Goal: Task Accomplishment & Management: Use online tool/utility

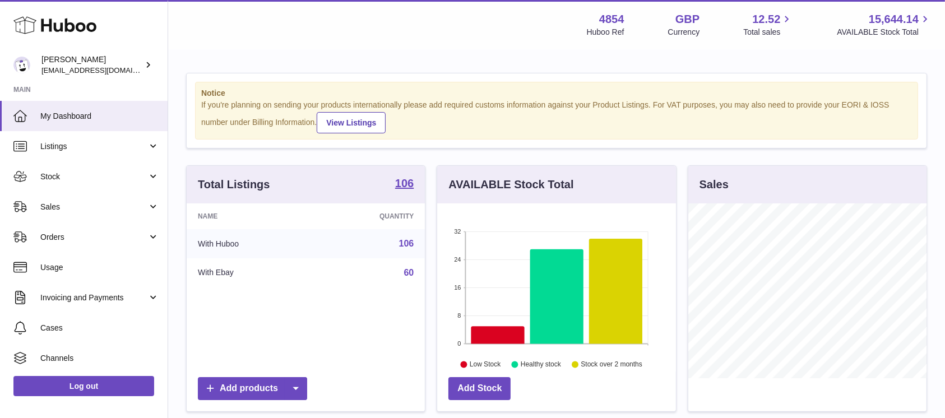
scroll to position [175, 238]
click at [102, 208] on span "Sales" at bounding box center [93, 207] width 107 height 11
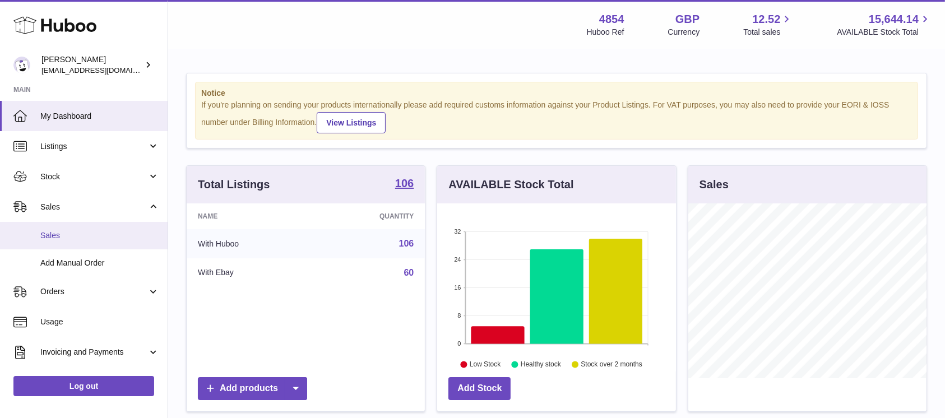
click at [100, 235] on span "Sales" at bounding box center [99, 235] width 119 height 11
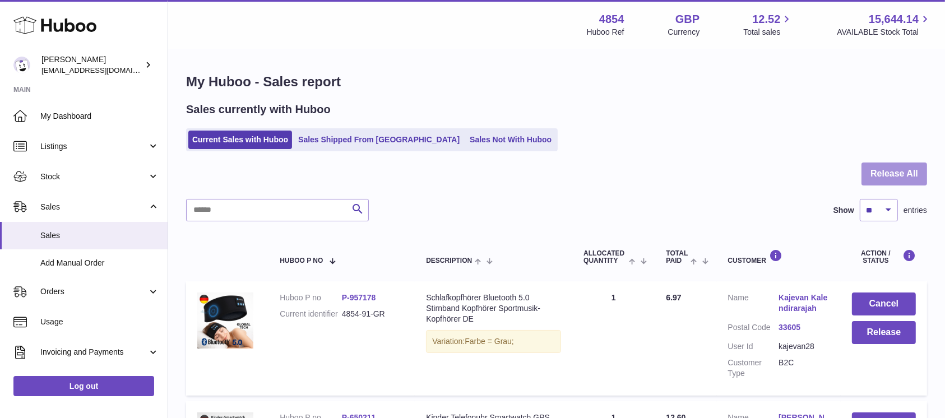
click at [882, 174] on button "Release All" at bounding box center [894, 174] width 66 height 23
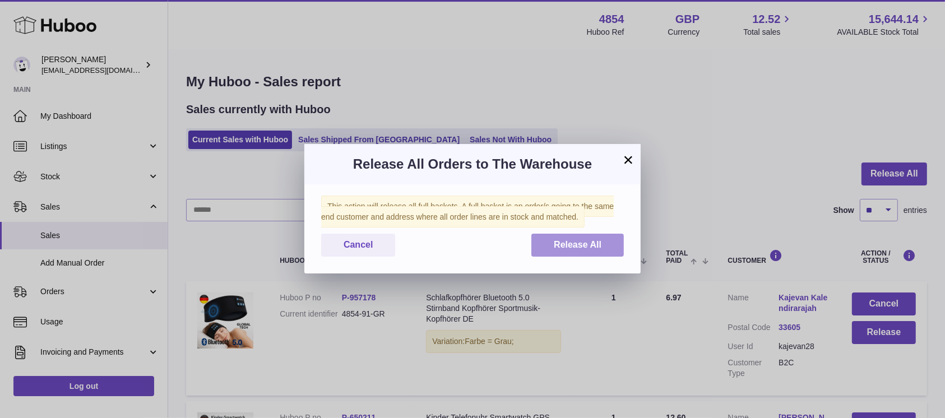
click at [595, 249] on span "Release All" at bounding box center [578, 245] width 48 height 10
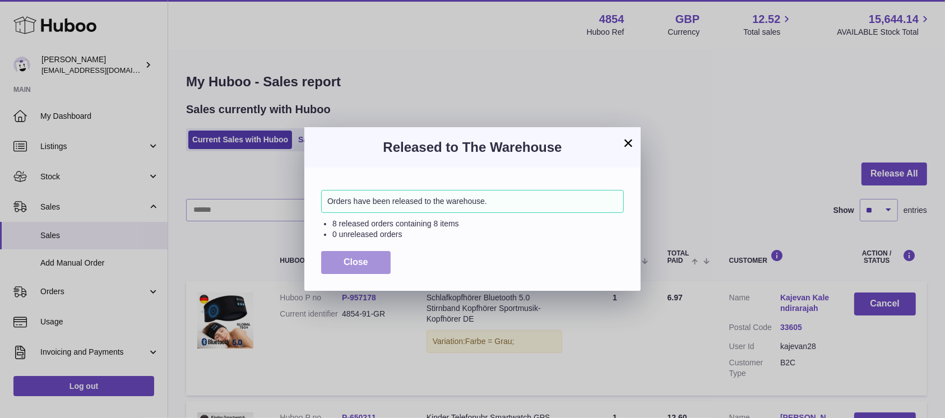
click at [367, 265] on span "Close" at bounding box center [356, 262] width 25 height 10
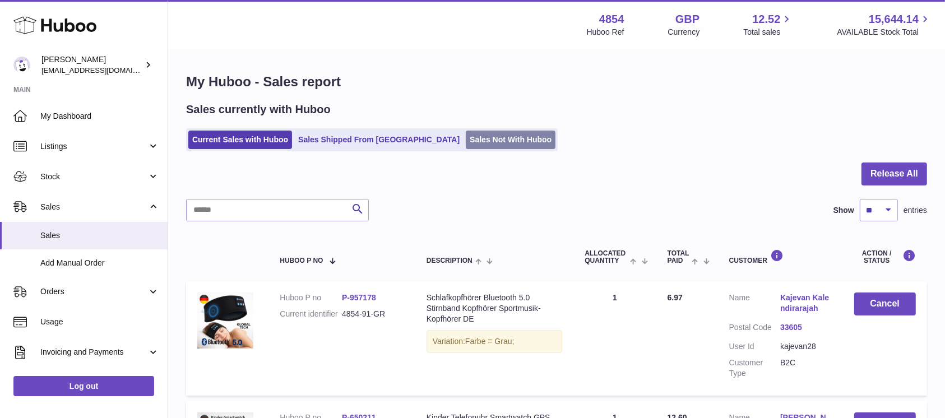
click at [474, 138] on link "Sales Not With Huboo" at bounding box center [511, 140] width 90 height 18
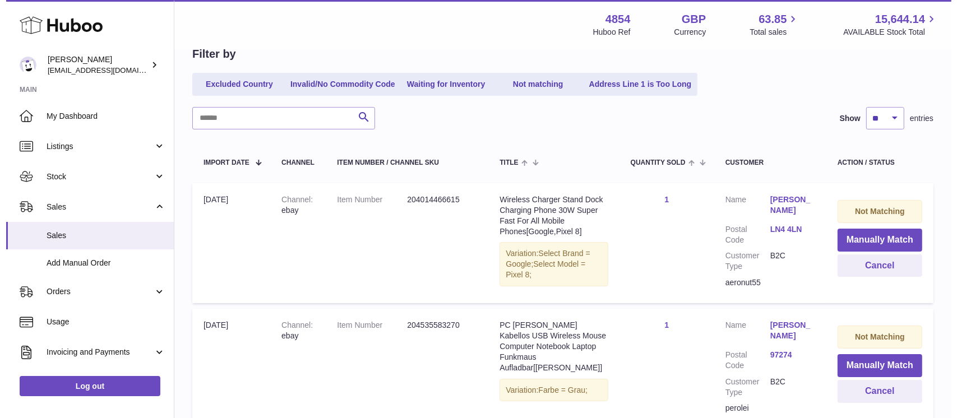
scroll to position [208, 0]
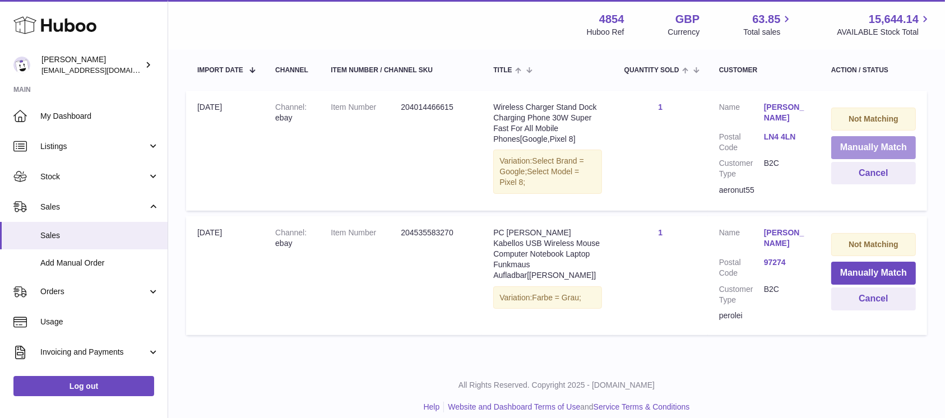
click at [861, 151] on button "Manually Match" at bounding box center [873, 147] width 85 height 23
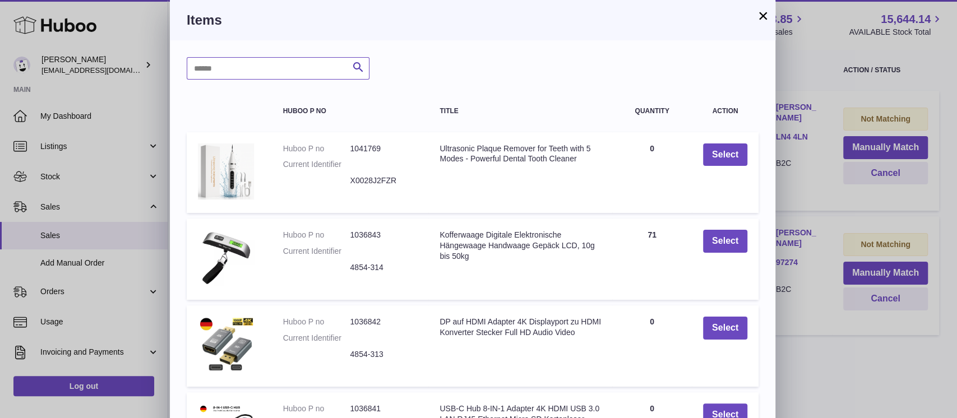
click at [256, 68] on input "text" at bounding box center [278, 68] width 183 height 22
type input "*****"
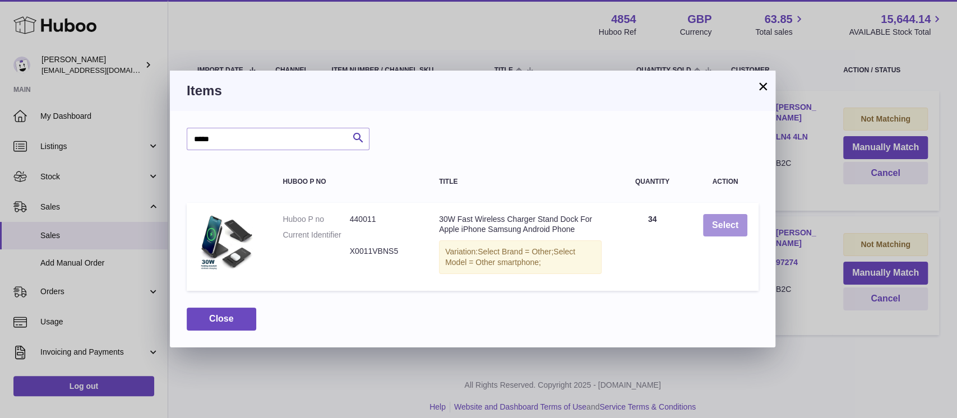
click at [707, 221] on button "Select" at bounding box center [725, 225] width 44 height 23
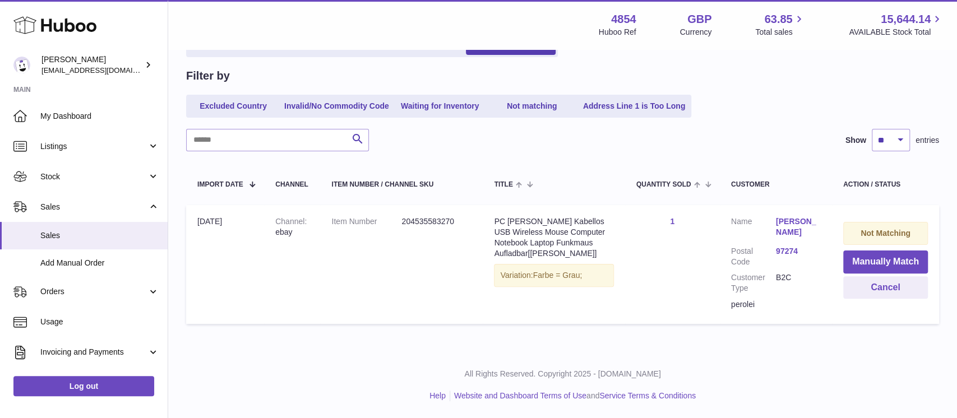
scroll to position [83, 0]
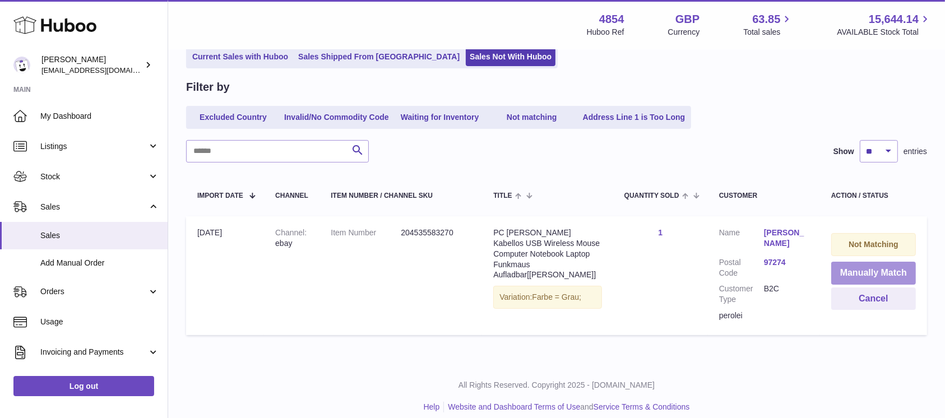
click at [851, 267] on button "Manually Match" at bounding box center [873, 273] width 85 height 23
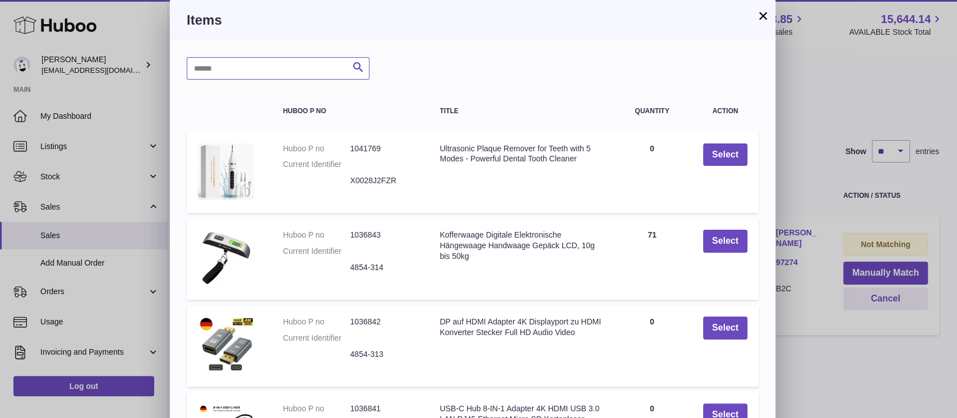
click at [245, 71] on input "text" at bounding box center [278, 68] width 183 height 22
type input "*****"
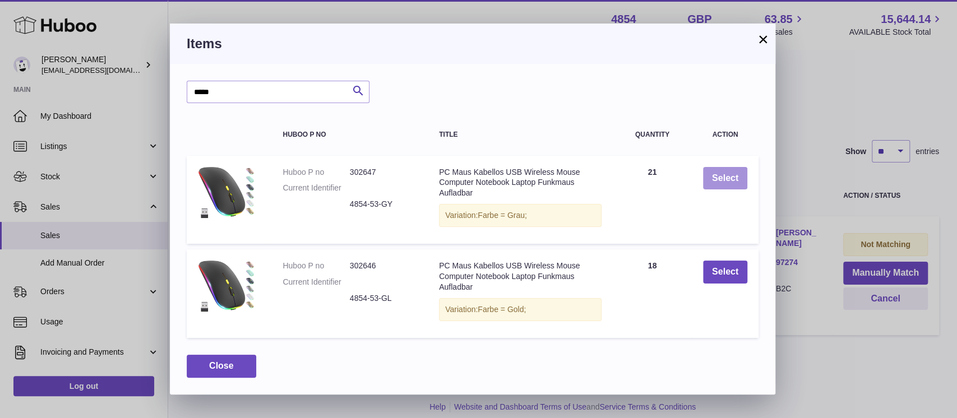
click at [719, 170] on button "Select" at bounding box center [725, 178] width 44 height 23
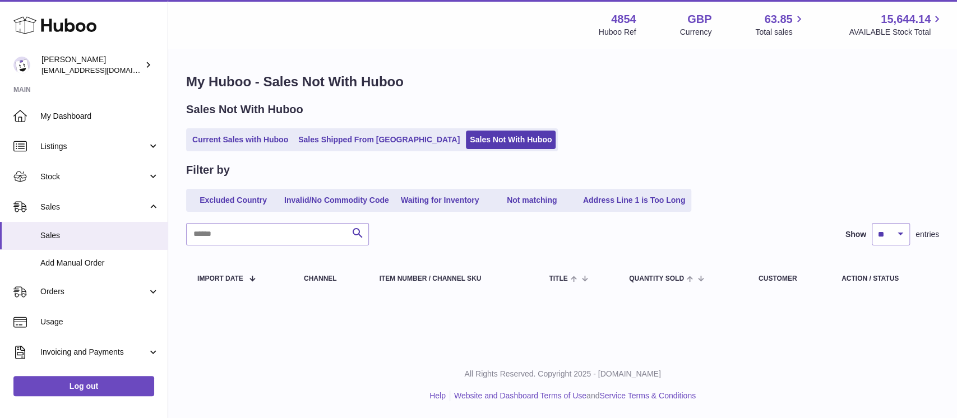
scroll to position [0, 0]
click at [277, 129] on ul "Current Sales with Huboo Sales Shipped From Huboo Sales Not With Huboo" at bounding box center [372, 139] width 372 height 23
click at [276, 131] on link "Current Sales with Huboo" at bounding box center [240, 140] width 104 height 18
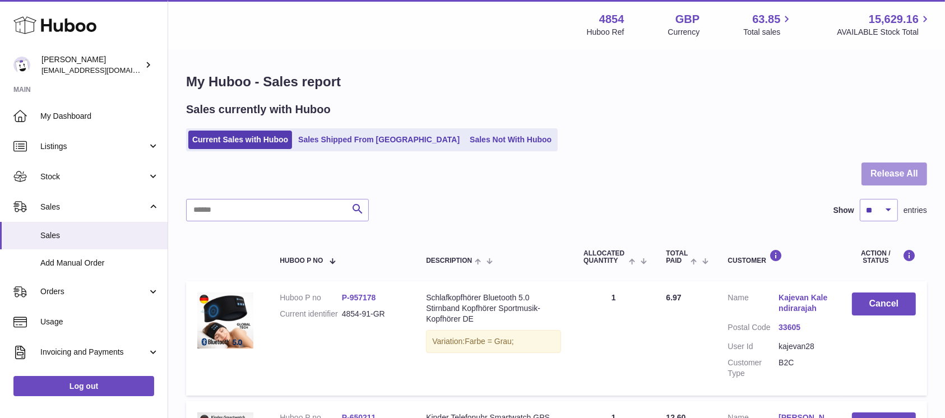
click at [902, 177] on button "Release All" at bounding box center [894, 174] width 66 height 23
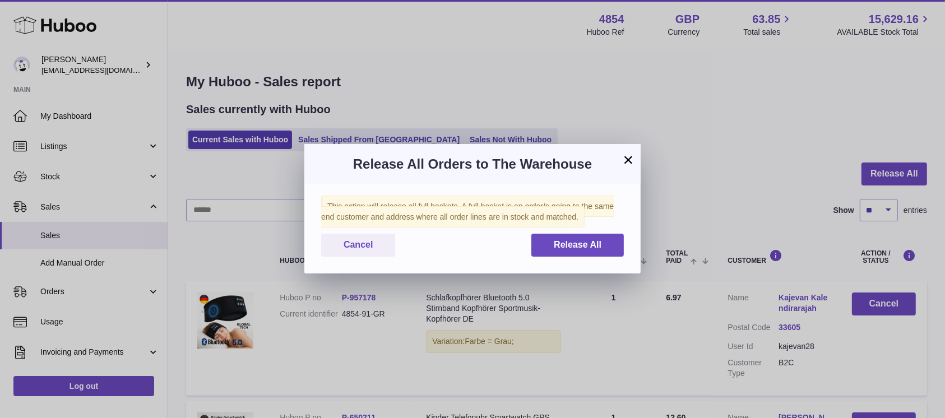
click at [625, 241] on div "This action will release all full baskets. A full basket is an order/s going to…" at bounding box center [472, 228] width 336 height 89
click at [543, 246] on button "Release All" at bounding box center [577, 245] width 92 height 23
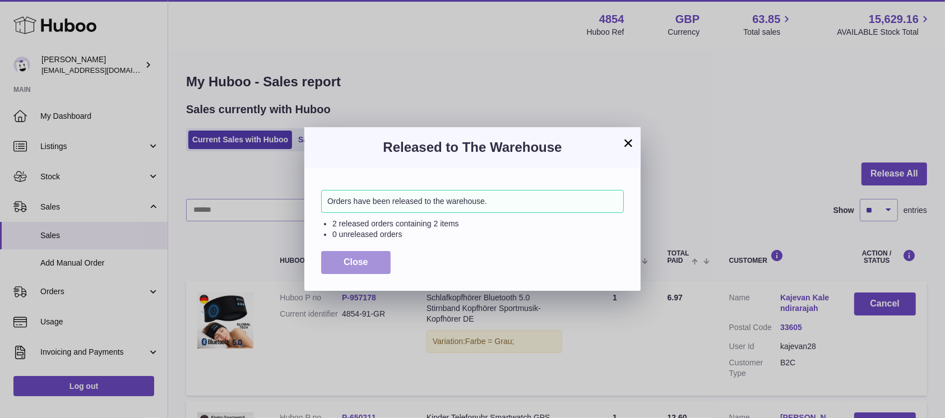
click at [356, 261] on span "Close" at bounding box center [356, 262] width 25 height 10
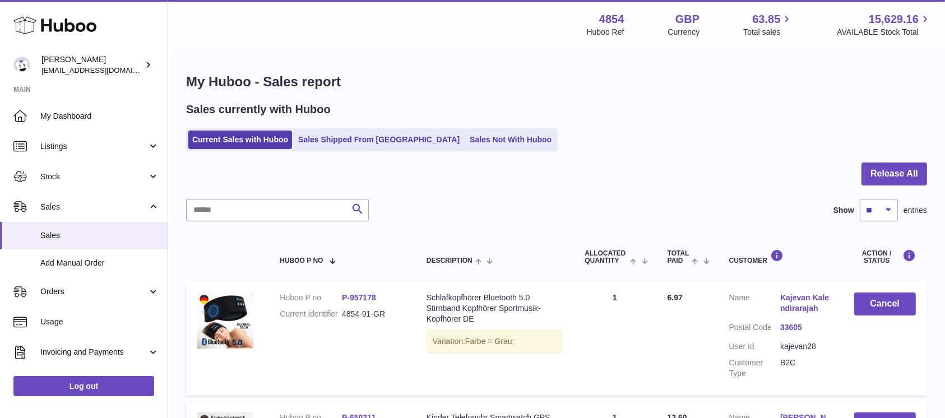
click at [466, 146] on link "Sales Not With Huboo" at bounding box center [511, 140] width 90 height 18
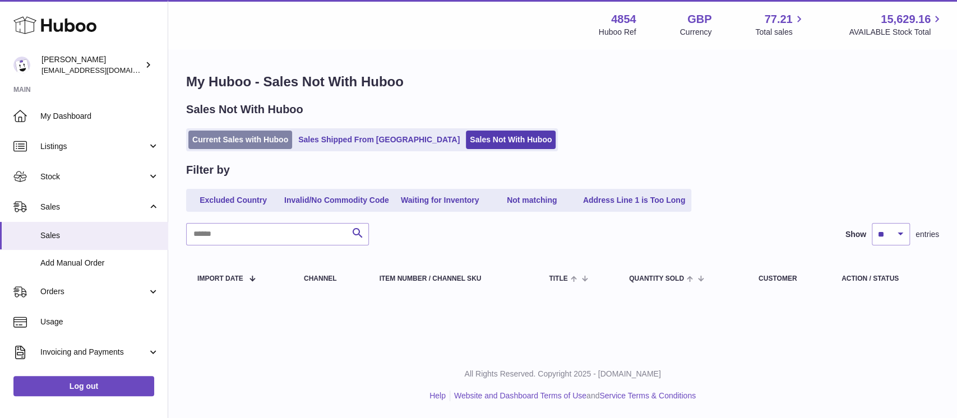
click at [236, 142] on link "Current Sales with Huboo" at bounding box center [240, 140] width 104 height 18
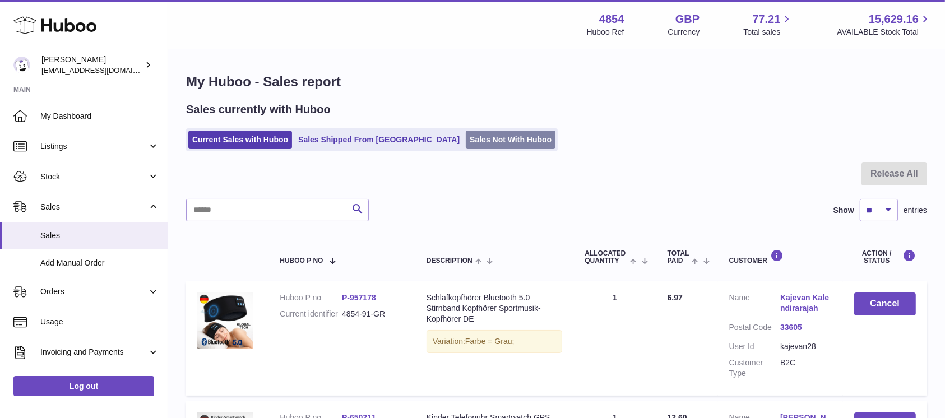
click at [466, 132] on link "Sales Not With Huboo" at bounding box center [511, 140] width 90 height 18
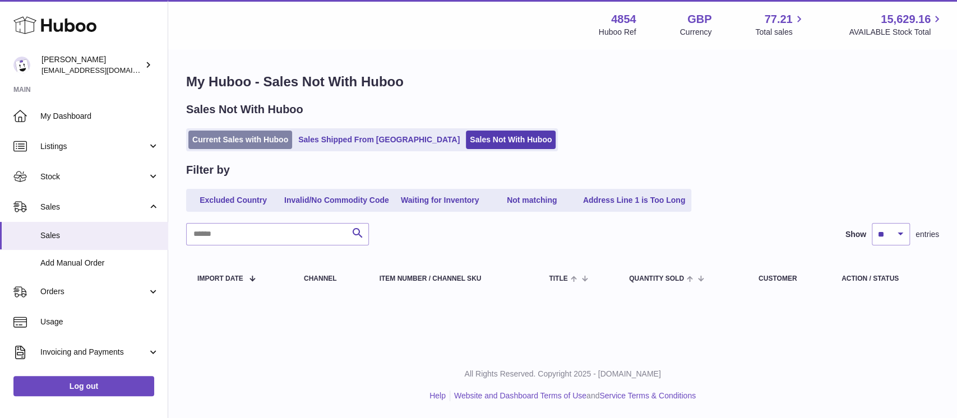
click at [276, 131] on link "Current Sales with Huboo" at bounding box center [240, 140] width 104 height 18
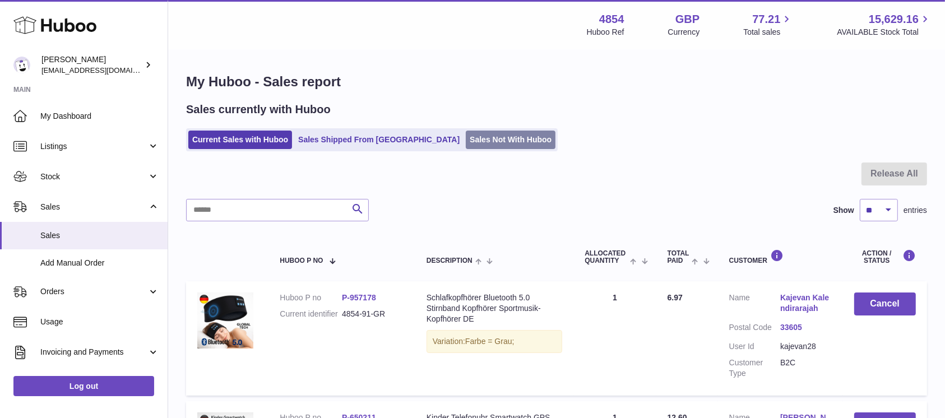
click at [466, 136] on link "Sales Not With Huboo" at bounding box center [511, 140] width 90 height 18
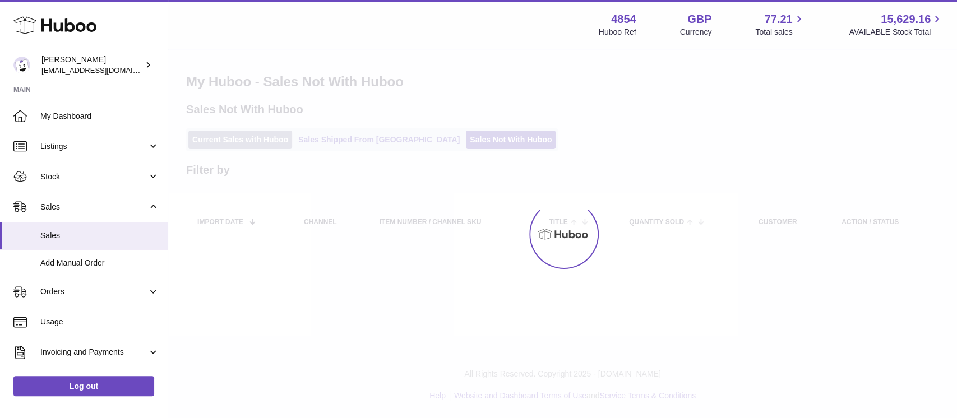
click at [276, 141] on div "Menu Huboo 4854 Huboo Ref GBP Currency 77.21 Total sales 15,629.16 AVAILABLE St…" at bounding box center [562, 132] width 789 height 265
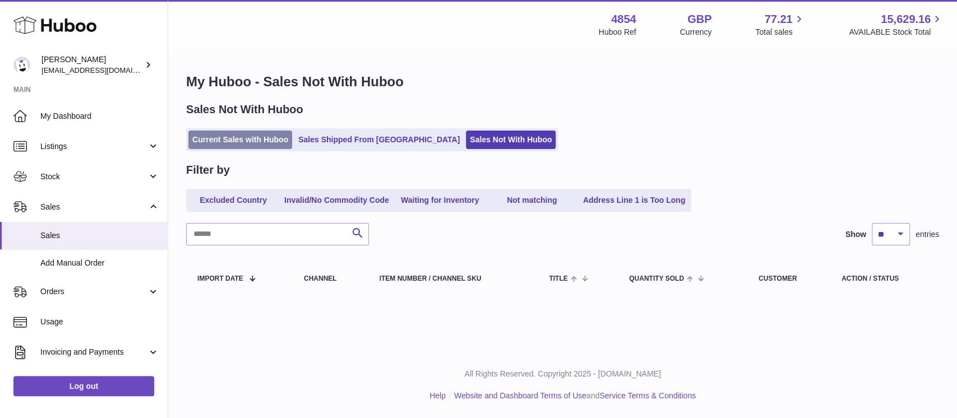
click at [273, 139] on link "Current Sales with Huboo" at bounding box center [240, 140] width 104 height 18
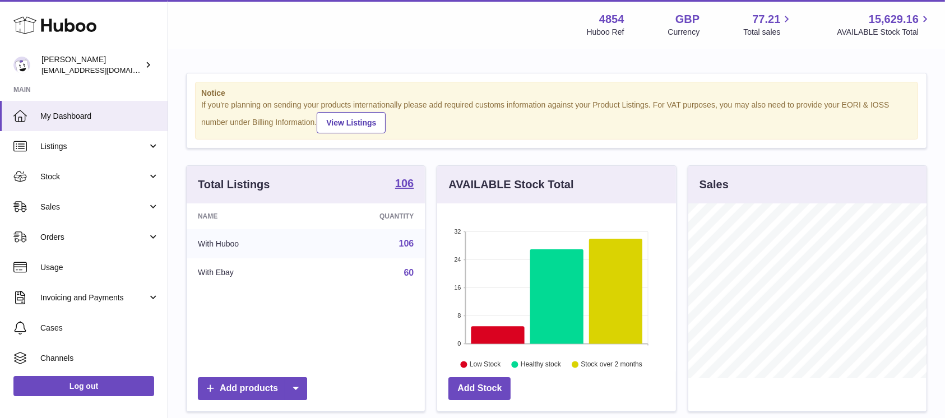
scroll to position [175, 238]
click at [142, 208] on span "Sales" at bounding box center [93, 207] width 107 height 11
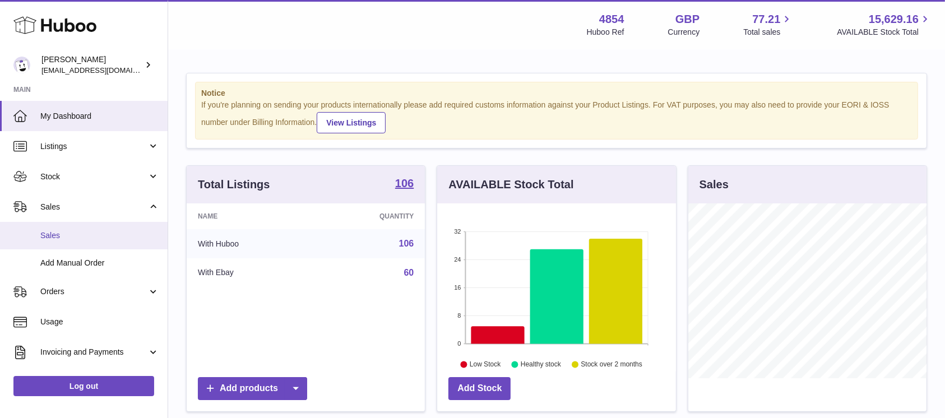
click at [99, 232] on span "Sales" at bounding box center [99, 235] width 119 height 11
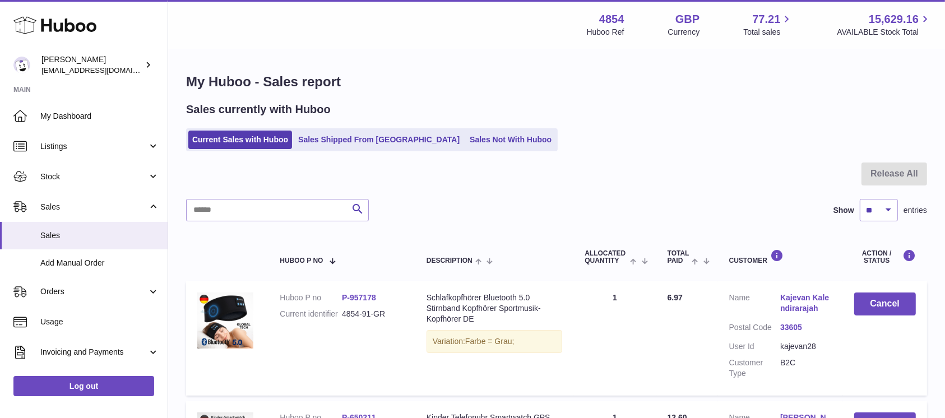
click at [475, 129] on ul "Current Sales with Huboo Sales Shipped From [GEOGRAPHIC_DATA] Sales Not With Hu…" at bounding box center [372, 139] width 372 height 23
click at [469, 138] on link "Sales Not With Huboo" at bounding box center [511, 140] width 90 height 18
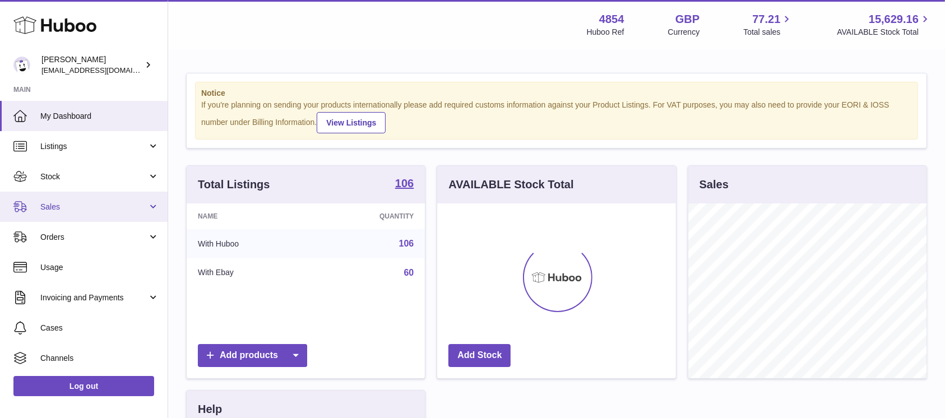
scroll to position [175, 238]
click at [101, 202] on span "Sales" at bounding box center [93, 207] width 107 height 11
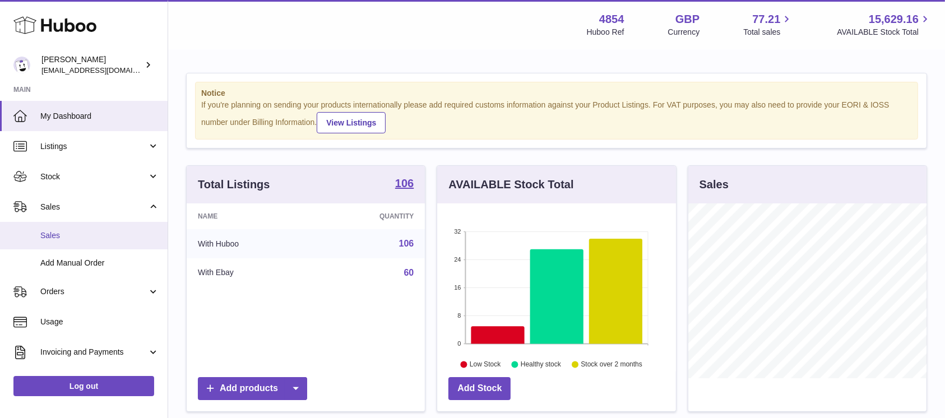
click at [99, 231] on span "Sales" at bounding box center [99, 235] width 119 height 11
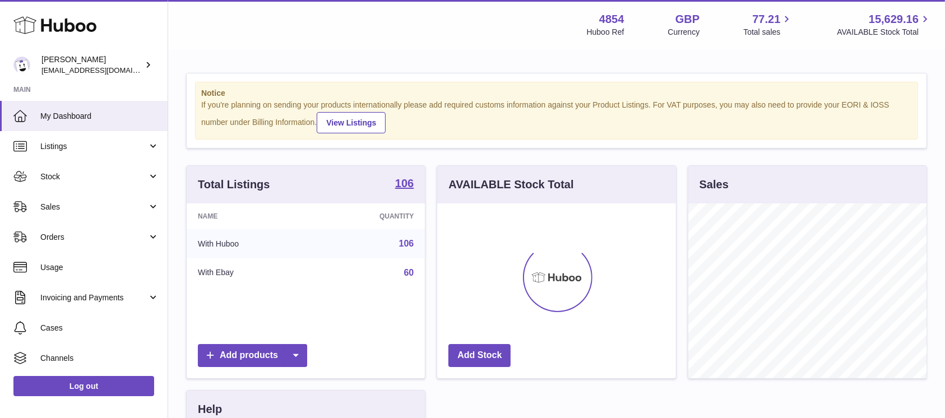
click at [150, 208] on link "Sales" at bounding box center [84, 207] width 168 height 30
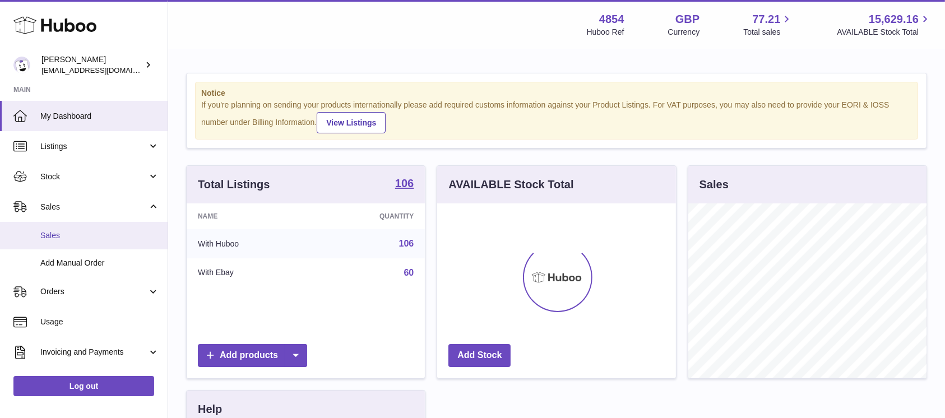
click at [128, 238] on span "Sales" at bounding box center [99, 235] width 119 height 11
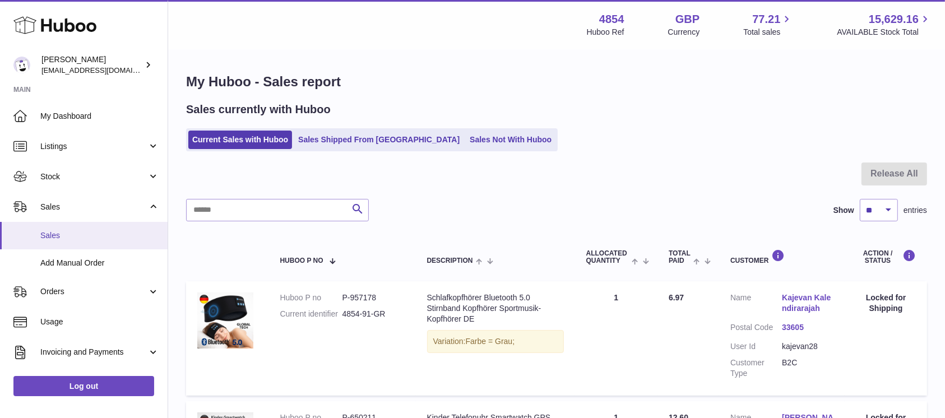
click at [80, 233] on span "Sales" at bounding box center [99, 235] width 119 height 11
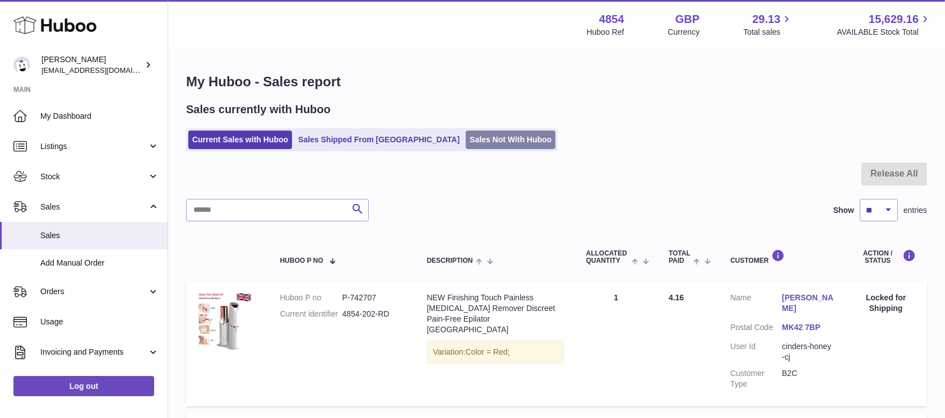
click at [466, 137] on link "Sales Not With Huboo" at bounding box center [511, 140] width 90 height 18
